Goal: Task Accomplishment & Management: Manage account settings

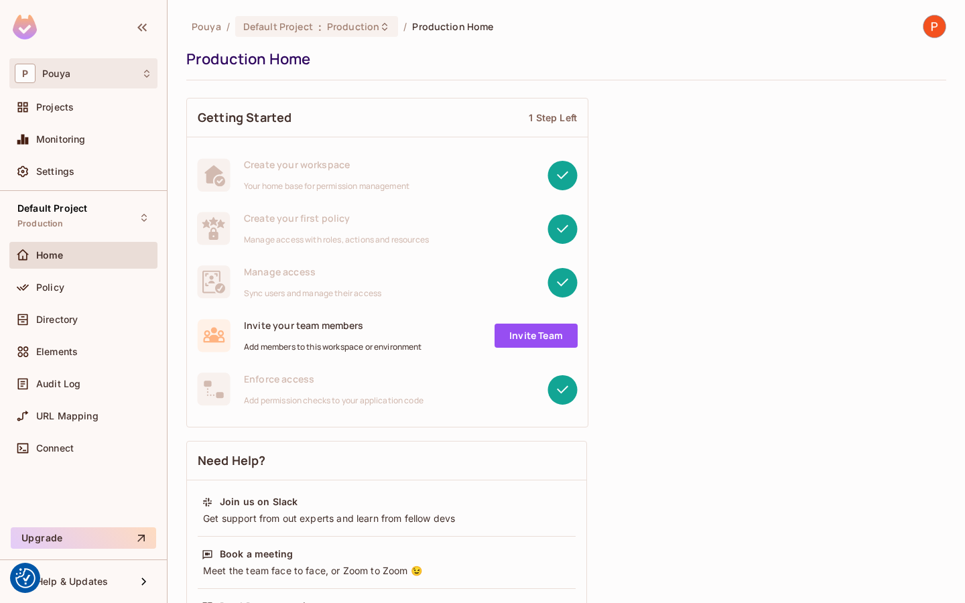
click at [148, 70] on icon at bounding box center [146, 73] width 11 height 11
click at [939, 36] on div at bounding box center [482, 301] width 965 height 603
click at [936, 32] on img at bounding box center [935, 26] width 22 height 22
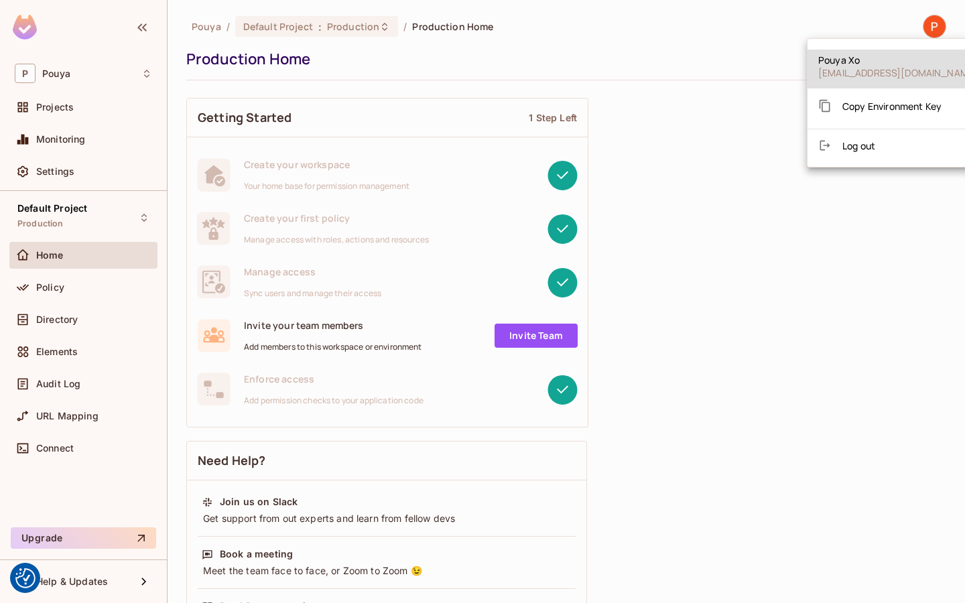
click at [859, 154] on li "Log out" at bounding box center [898, 145] width 181 height 21
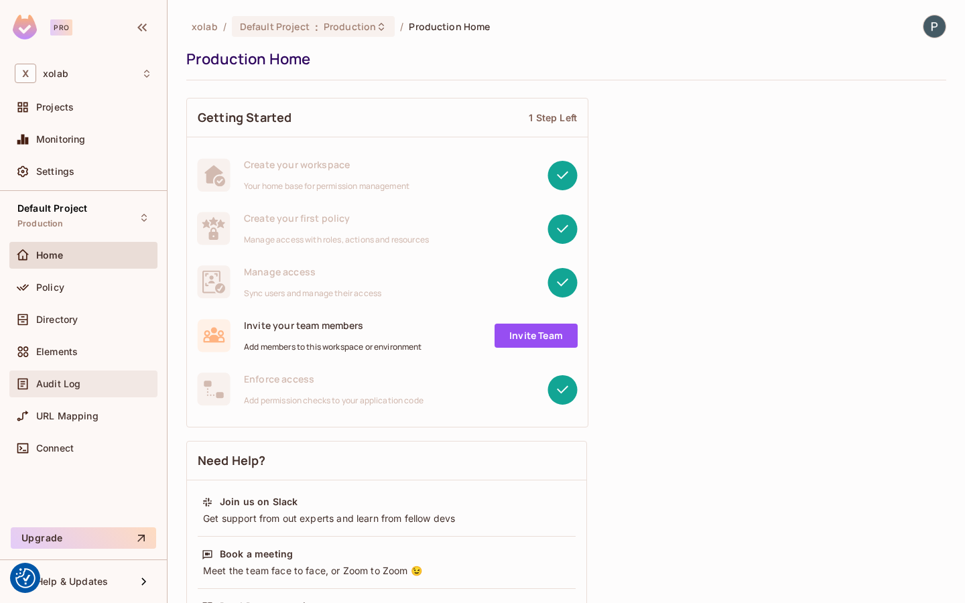
click at [75, 384] on span "Audit Log" at bounding box center [58, 384] width 44 height 11
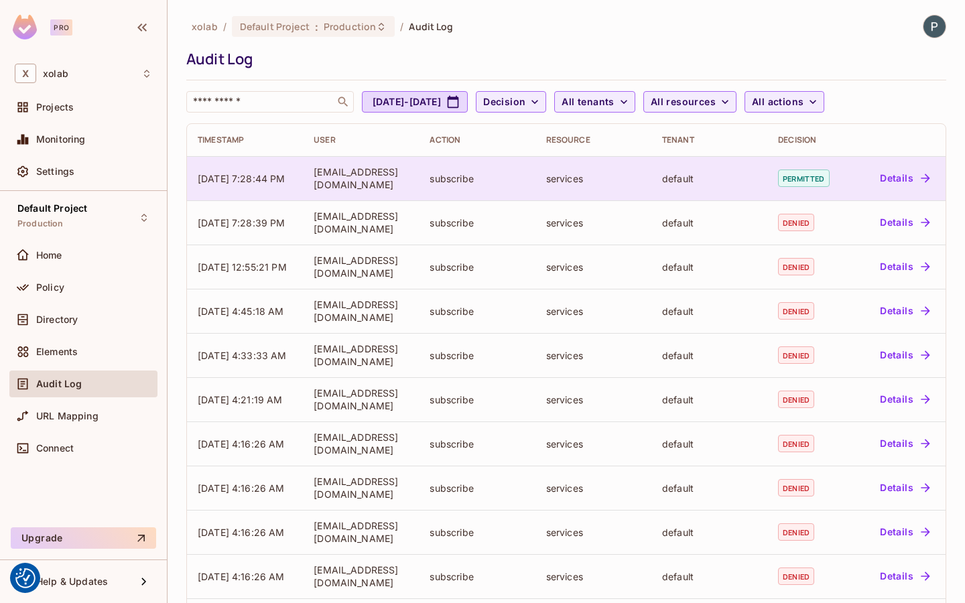
click at [491, 176] on div "subscribe" at bounding box center [477, 178] width 95 height 13
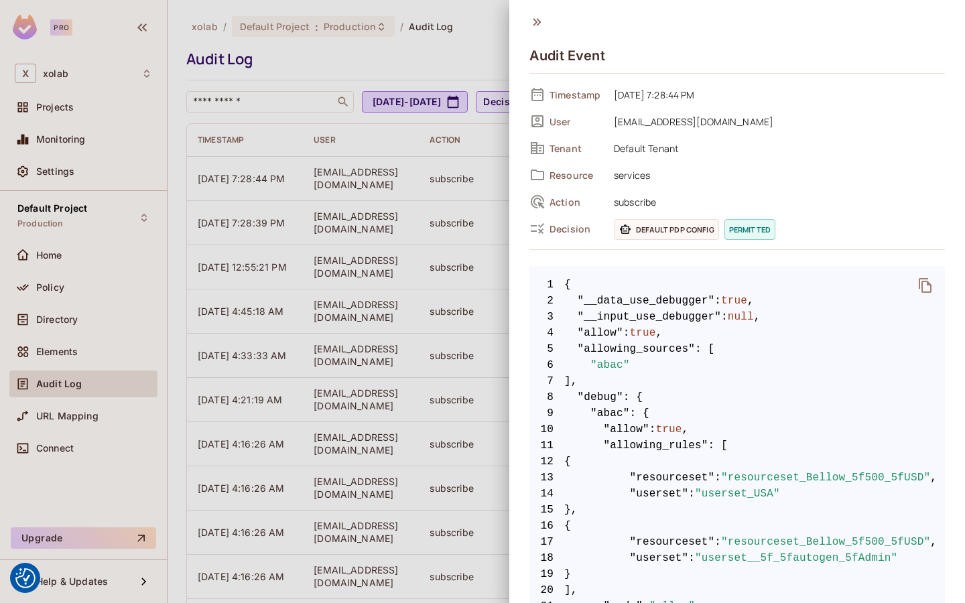
click at [922, 279] on icon "delete" at bounding box center [926, 286] width 16 height 16
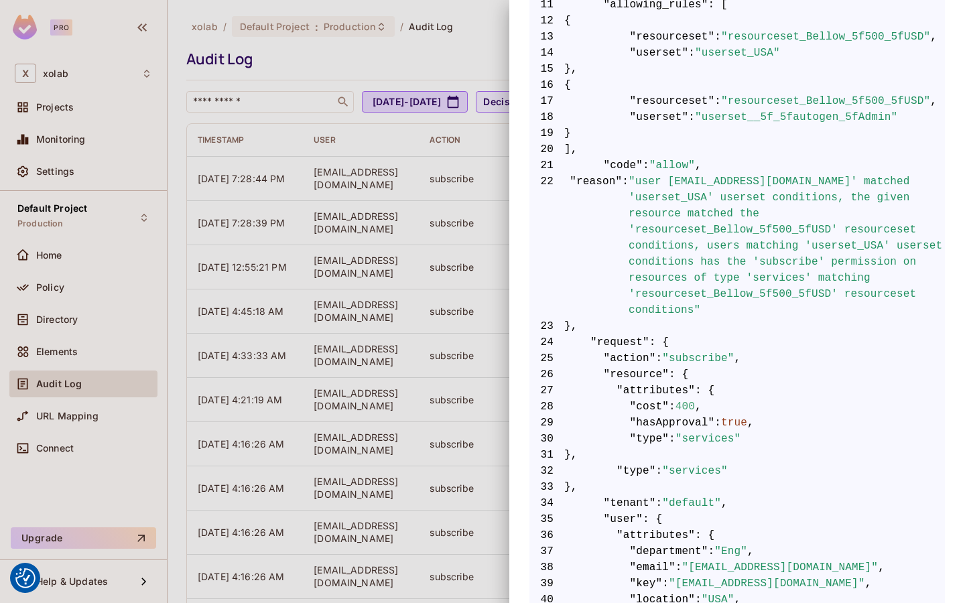
scroll to position [420, 0]
